Goal: Complete application form

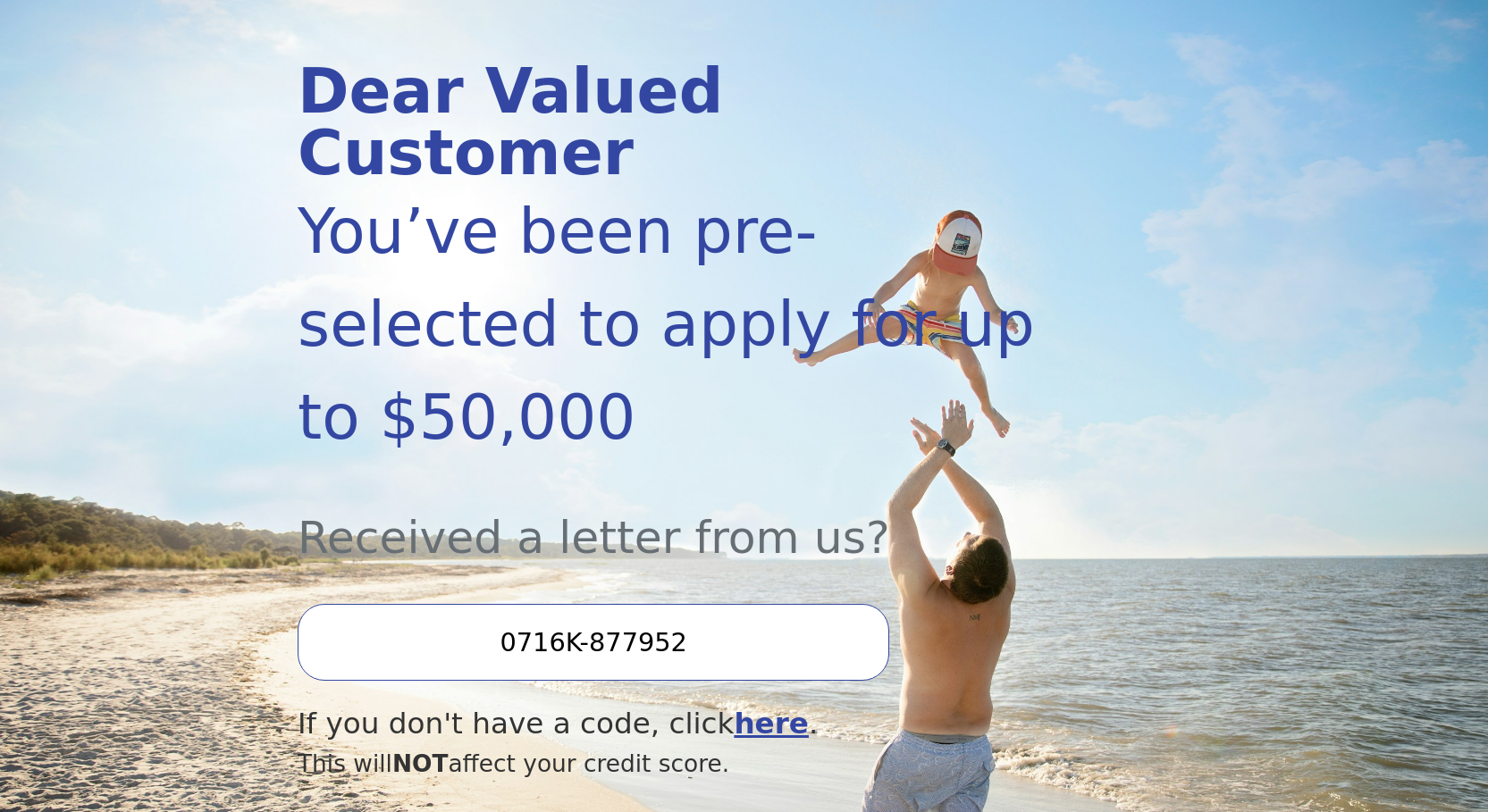
scroll to position [268, 0]
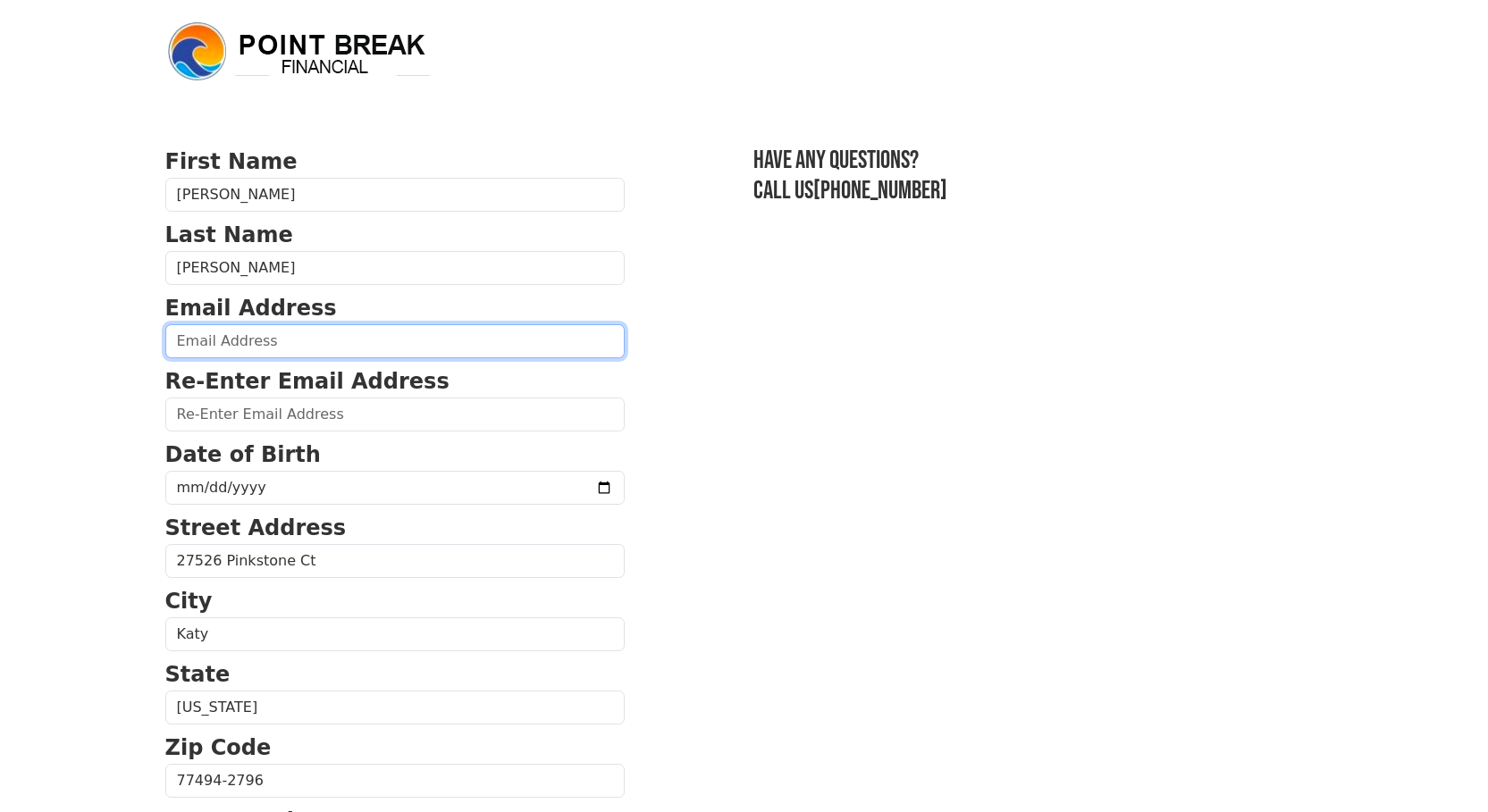
click at [334, 336] on input "email" at bounding box center [395, 341] width 459 height 34
type input "btflynn1989@gmail.com"
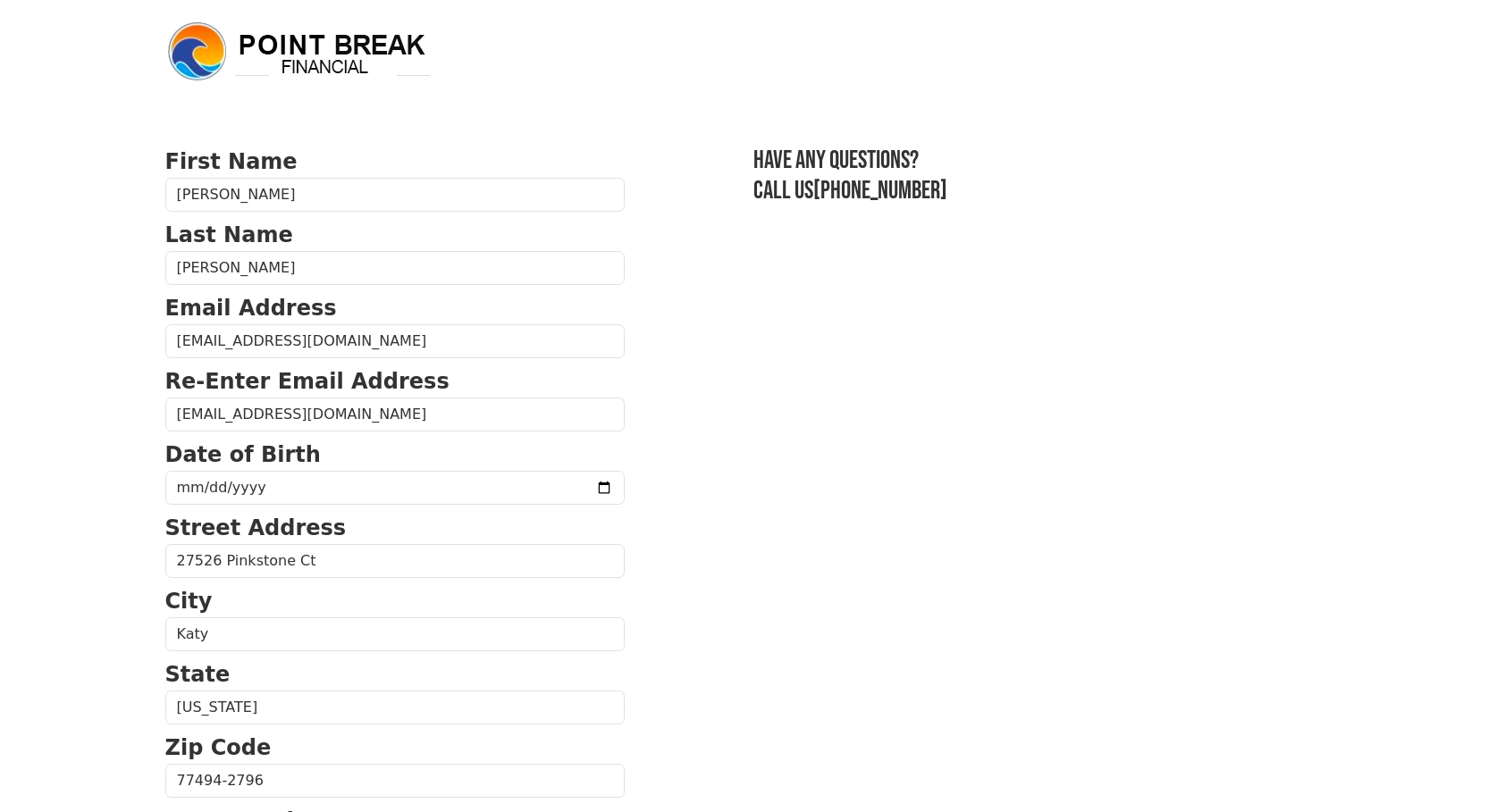
click at [332, 445] on p "Date of Birth" at bounding box center [395, 455] width 459 height 33
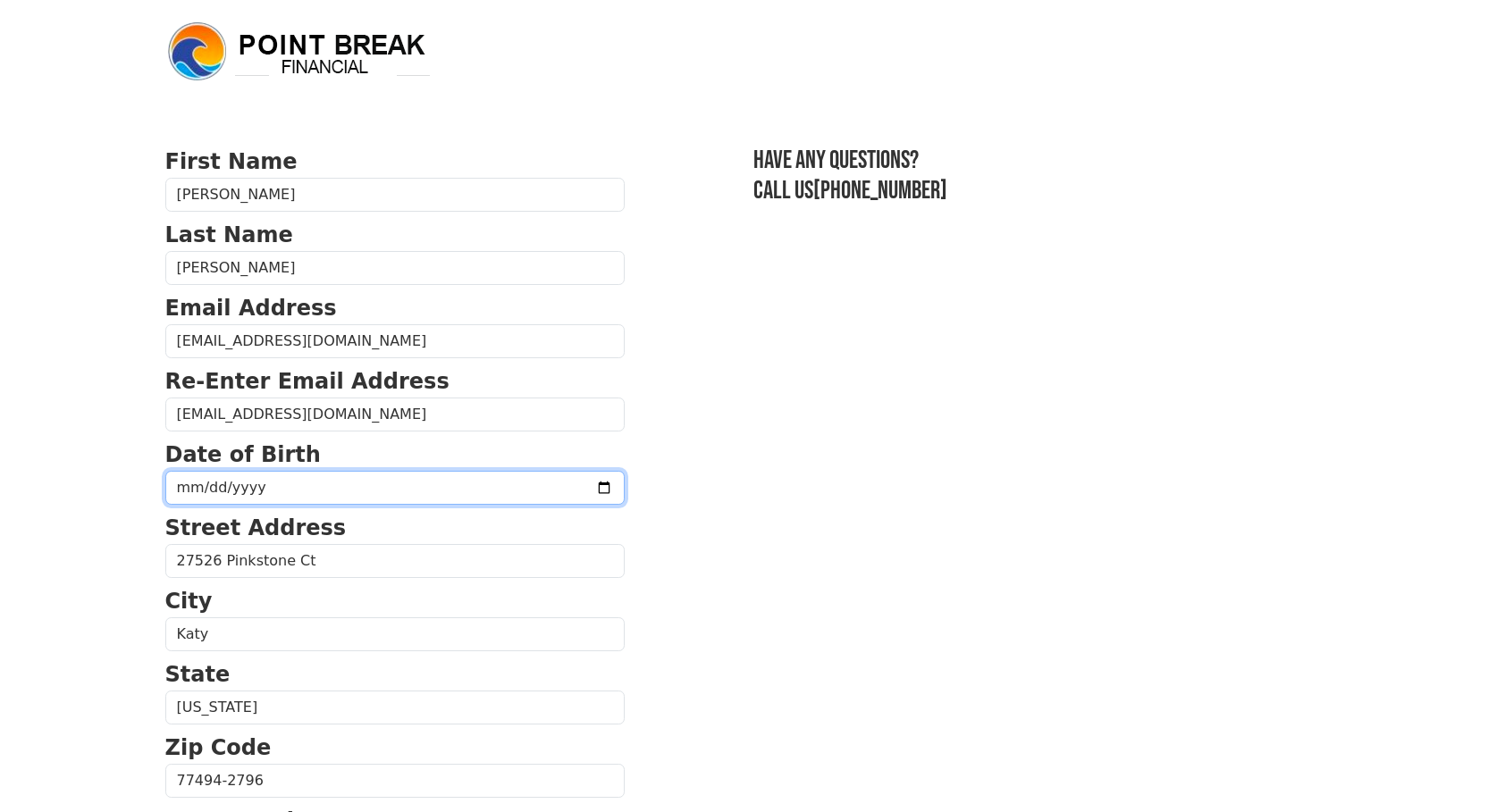
click at [185, 486] on input "date" at bounding box center [395, 488] width 459 height 34
type input "1983-09-09"
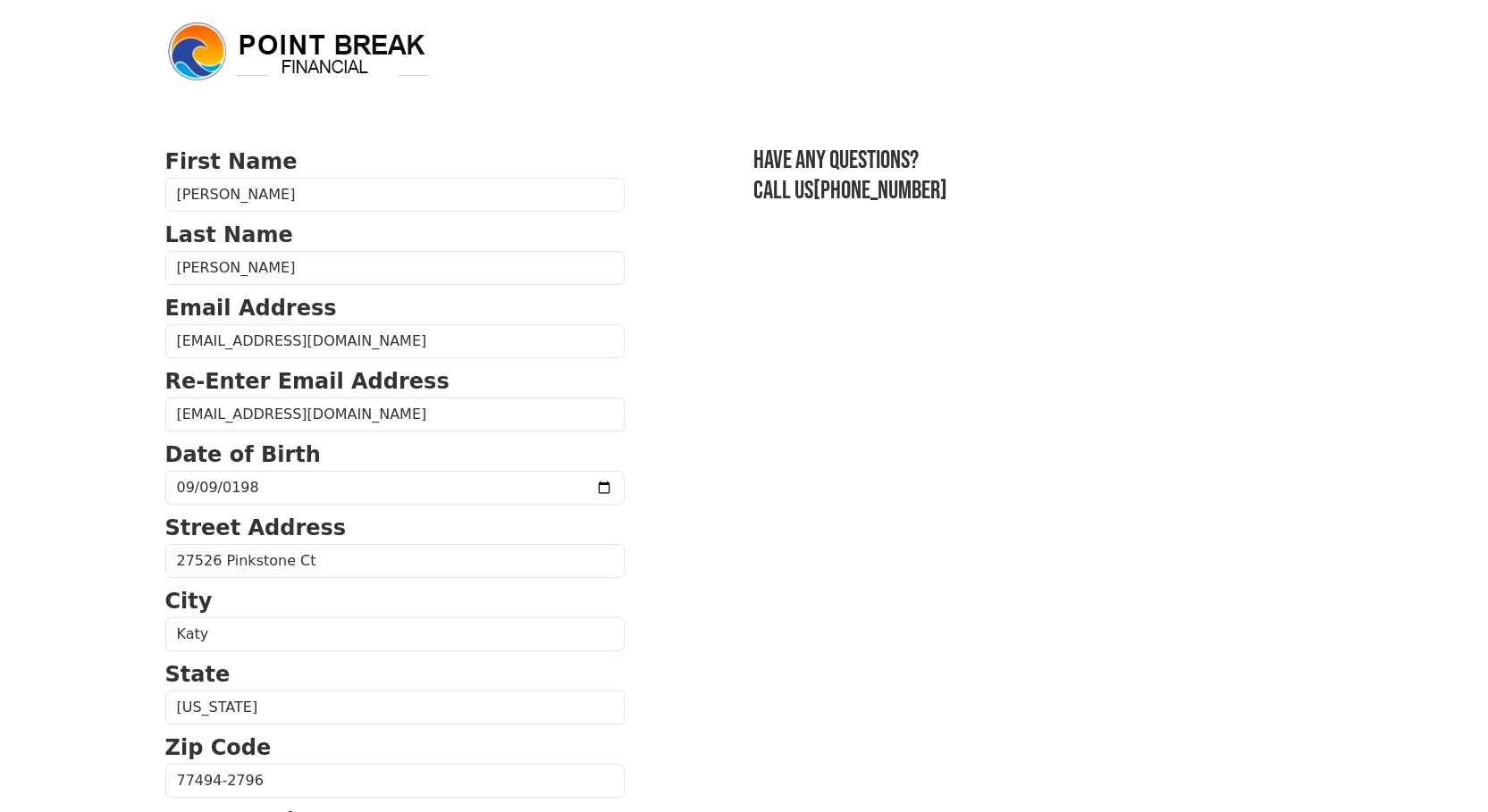
click at [825, 446] on section "First Name Jillian Last Name Flynn Email Address btflynn1989@gmail.com Re-Enter…" at bounding box center [744, 782] width 1158 height 1274
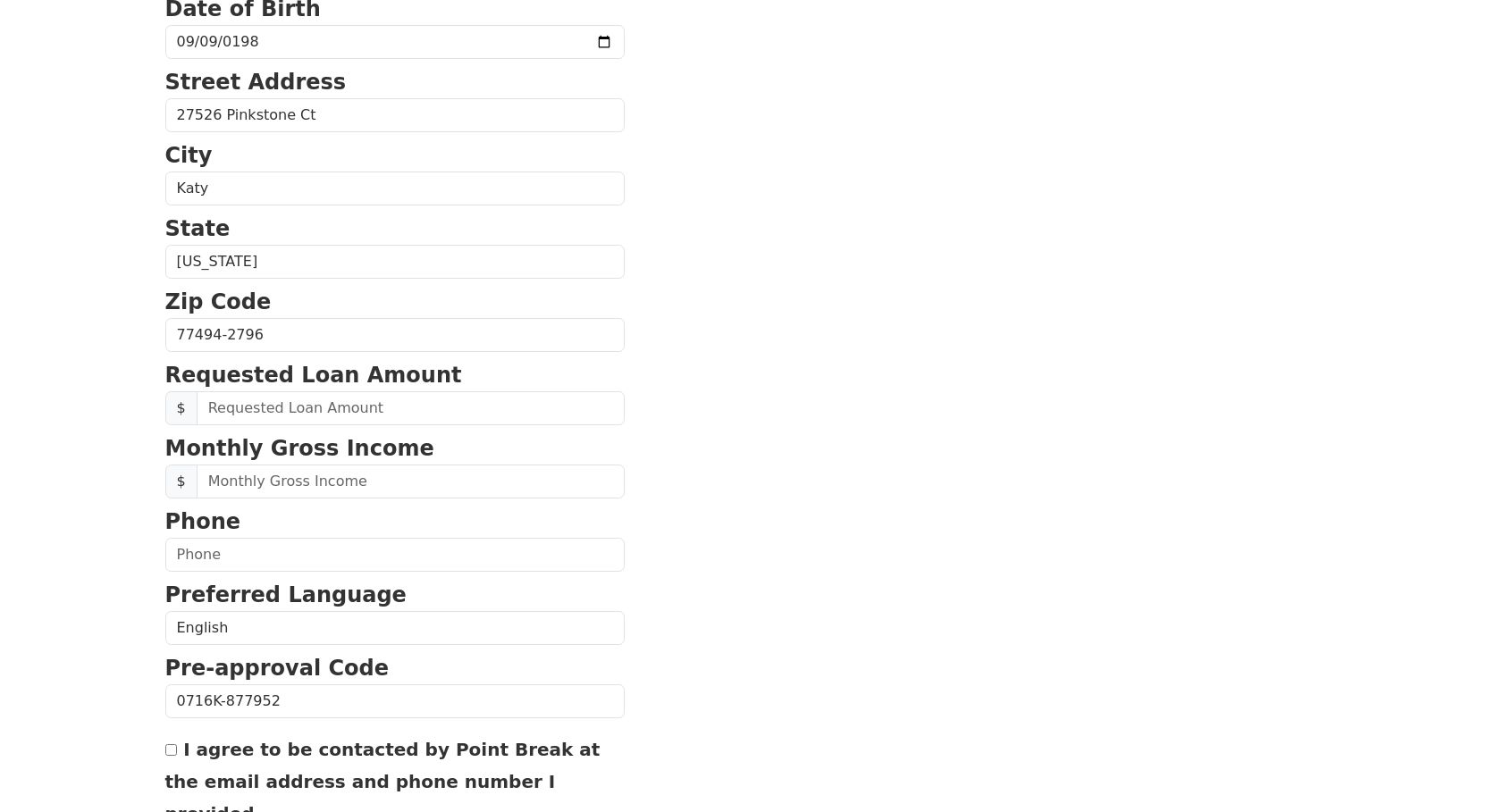
scroll to position [446, 0]
click at [276, 411] on input "text" at bounding box center [411, 407] width 428 height 34
type input "5,000.00"
click at [676, 516] on section "First Name Jillian Last Name Flynn Email Address btflynn1989@gmail.com Re-Enter…" at bounding box center [744, 335] width 1158 height 1274
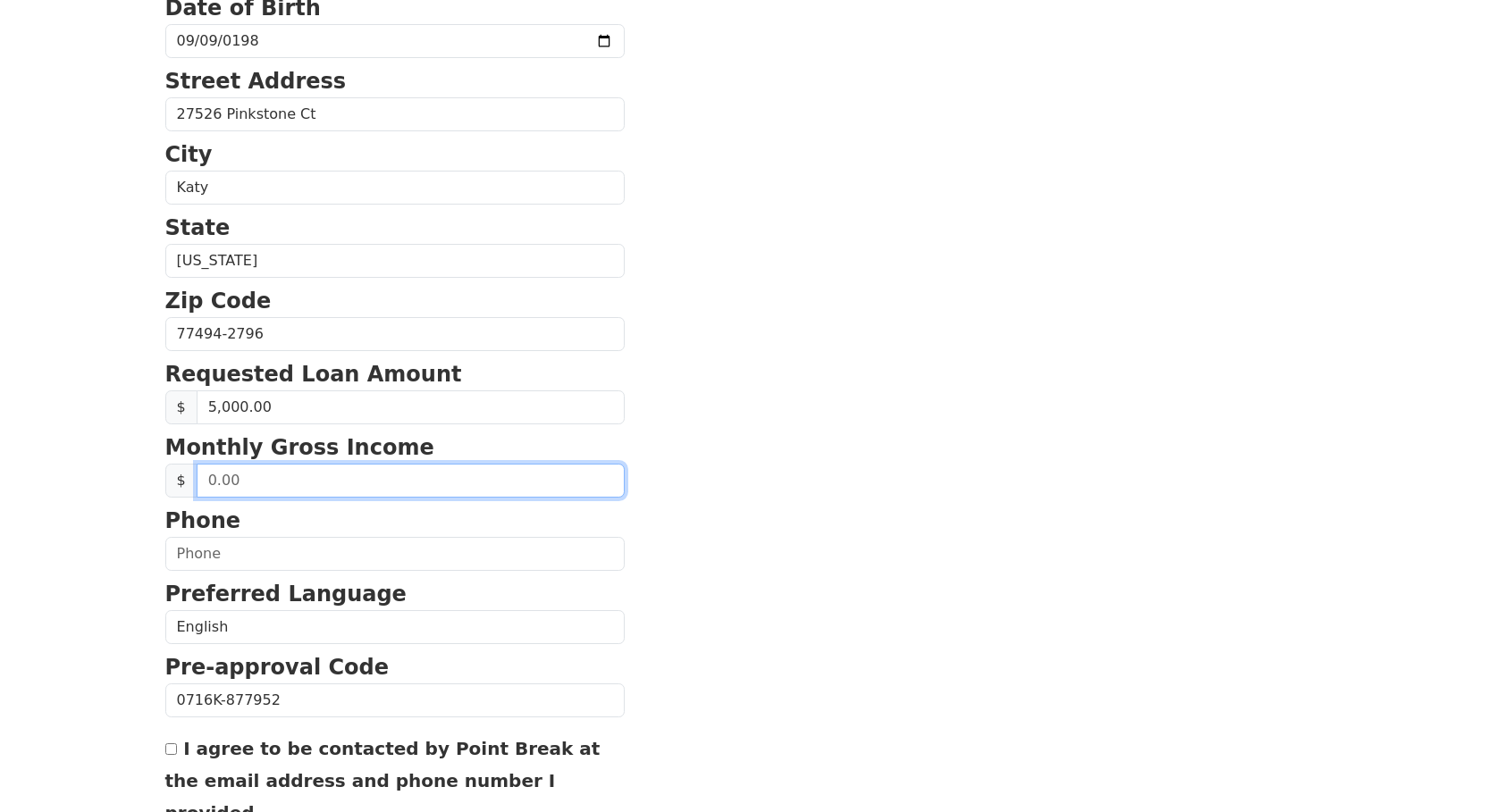
click at [270, 482] on input "text" at bounding box center [411, 480] width 428 height 34
type input "6,500.00"
click at [620, 574] on section "First Name Jillian Last Name Flynn Email Address btflynn1989@gmail.com Re-Enter…" at bounding box center [744, 335] width 1158 height 1274
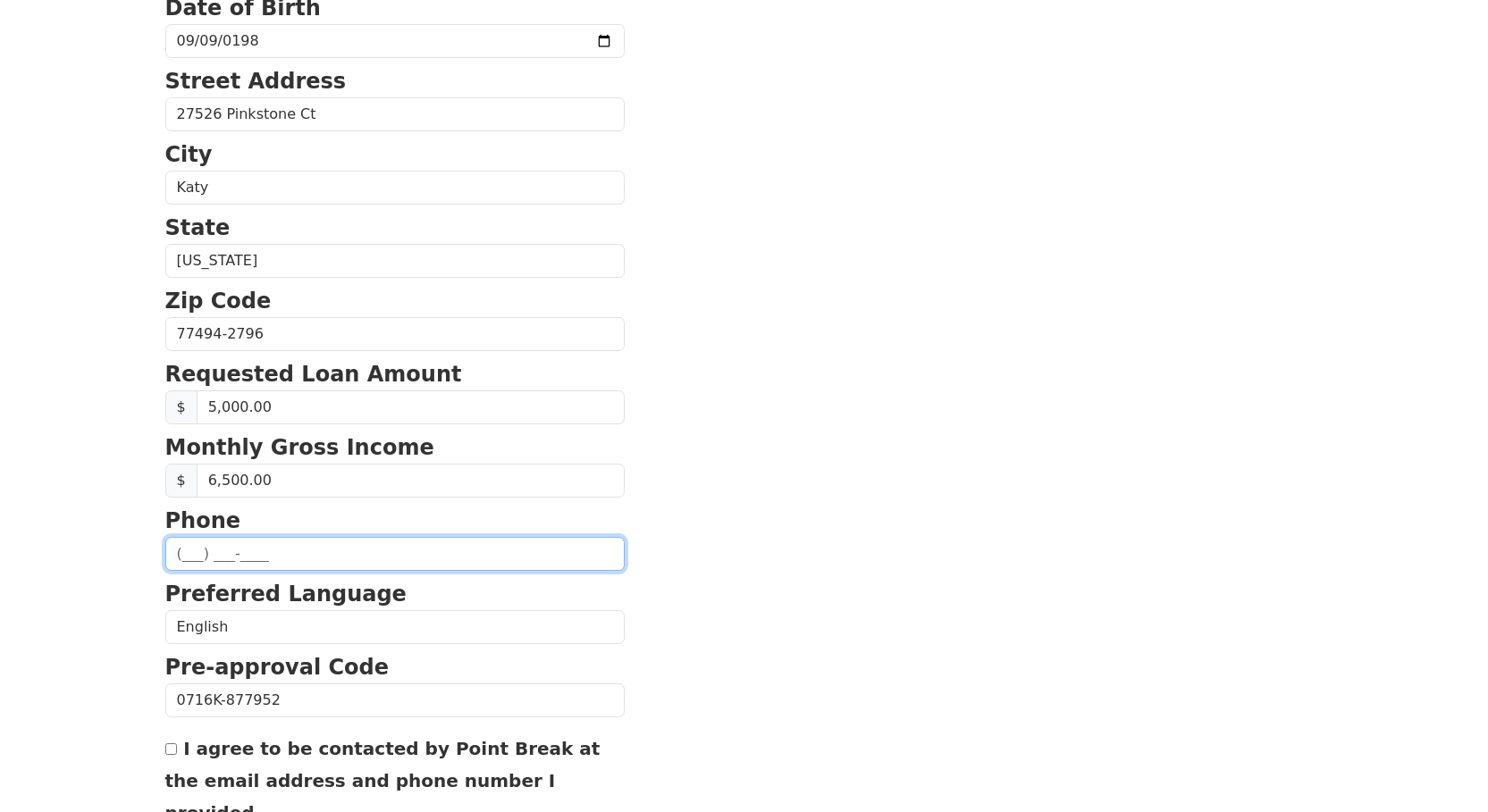
click at [182, 553] on input "text" at bounding box center [395, 553] width 459 height 34
type input "(309) 310-9806"
drag, startPoint x: 924, startPoint y: 643, endPoint x: 908, endPoint y: 643, distance: 16.0
click at [924, 643] on section "First Name Jillian Last Name Flynn Email Address btflynn1989@gmail.com Re-Enter…" at bounding box center [744, 335] width 1158 height 1274
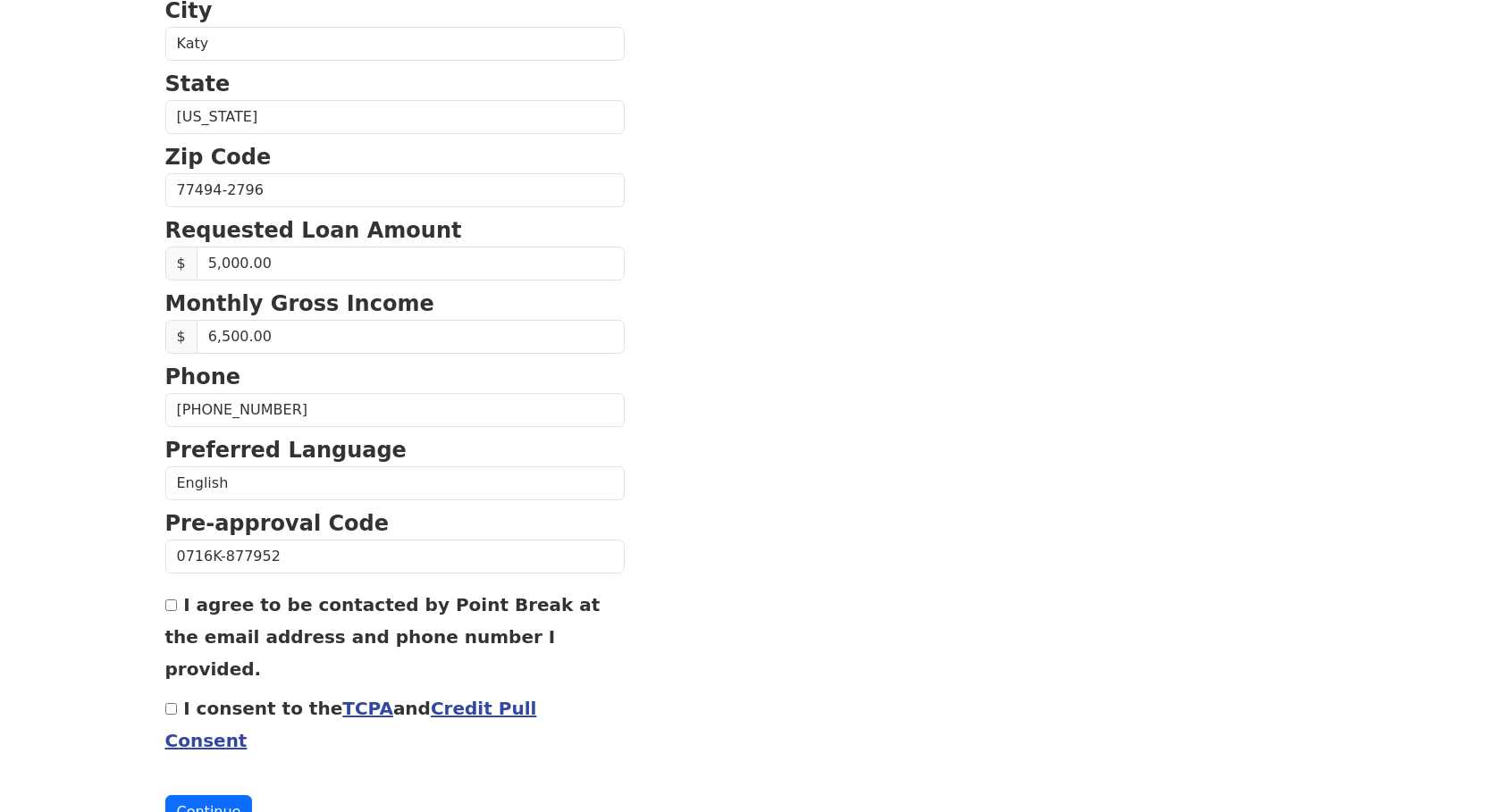
scroll to position [610, 0]
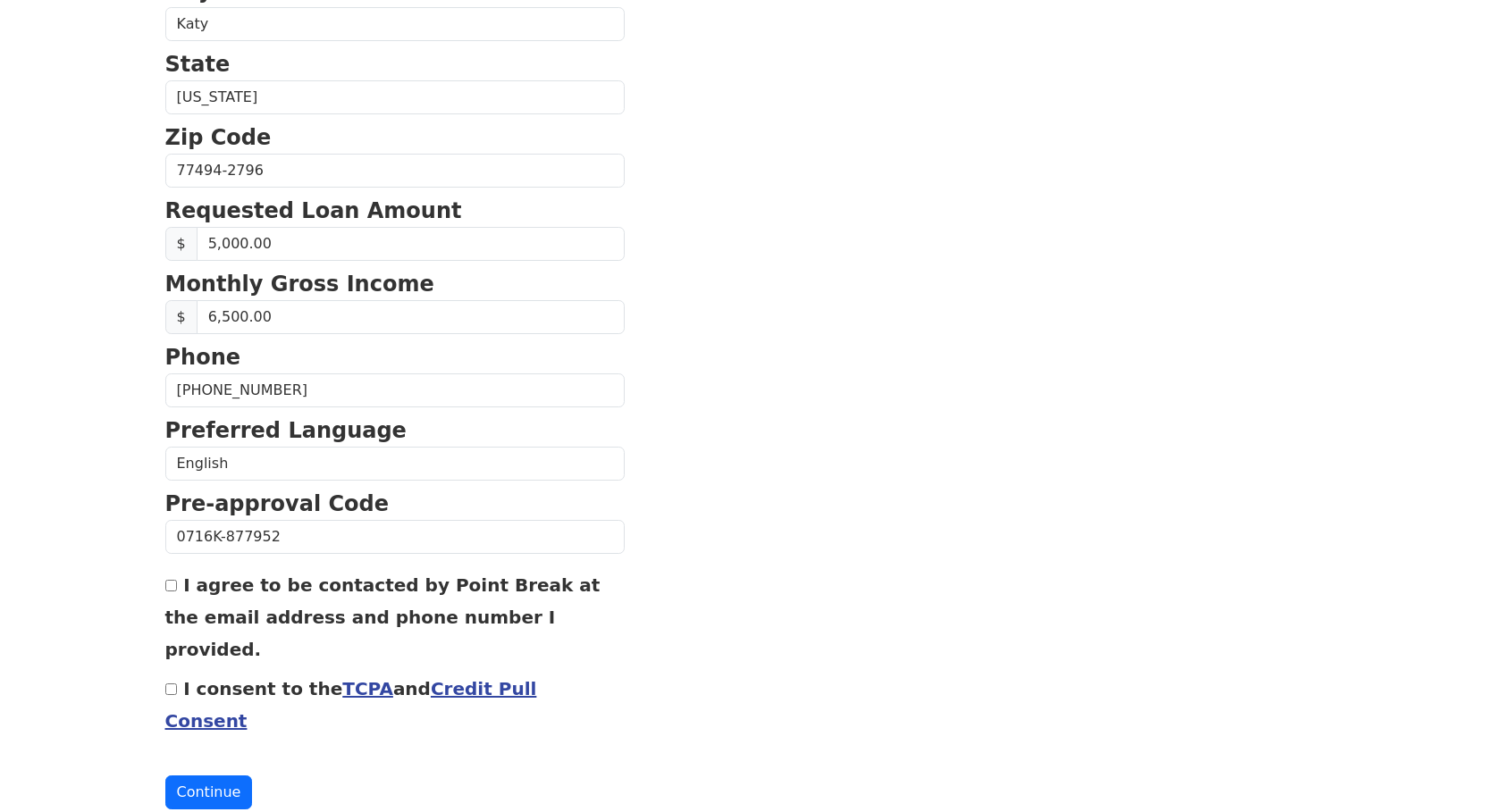
click at [168, 587] on input "I agree to be contacted by Point Break at the email address and phone number I …" at bounding box center [171, 585] width 12 height 12
checkbox input "true"
click at [171, 683] on input "I consent to the TCPA and Credit Pull Consent" at bounding box center [171, 689] width 12 height 12
checkbox input "true"
click at [203, 776] on button "Continue" at bounding box center [208, 792] width 87 height 34
